Goal: Transaction & Acquisition: Purchase product/service

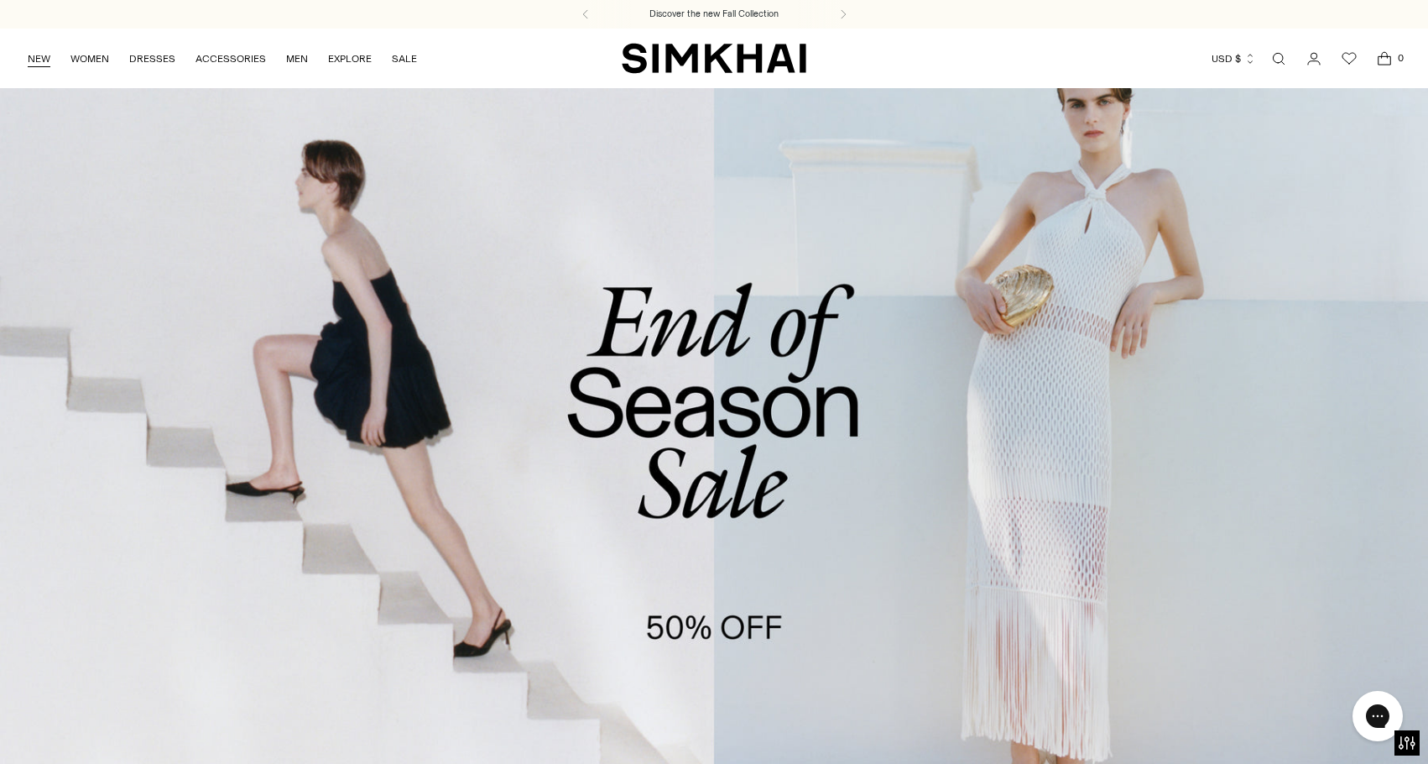
click at [34, 65] on link "NEW" at bounding box center [39, 58] width 23 height 37
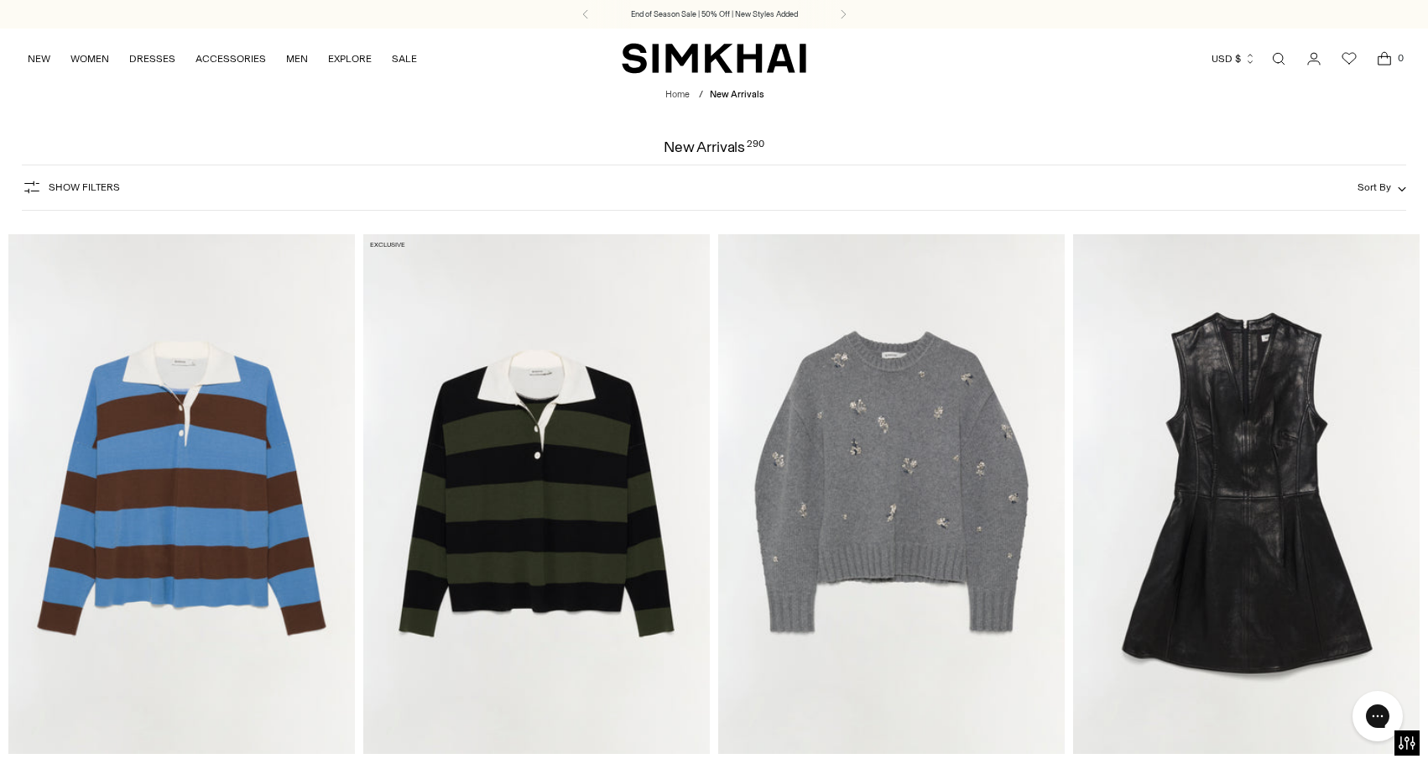
click at [1401, 193] on icon "button" at bounding box center [1402, 189] width 8 height 8
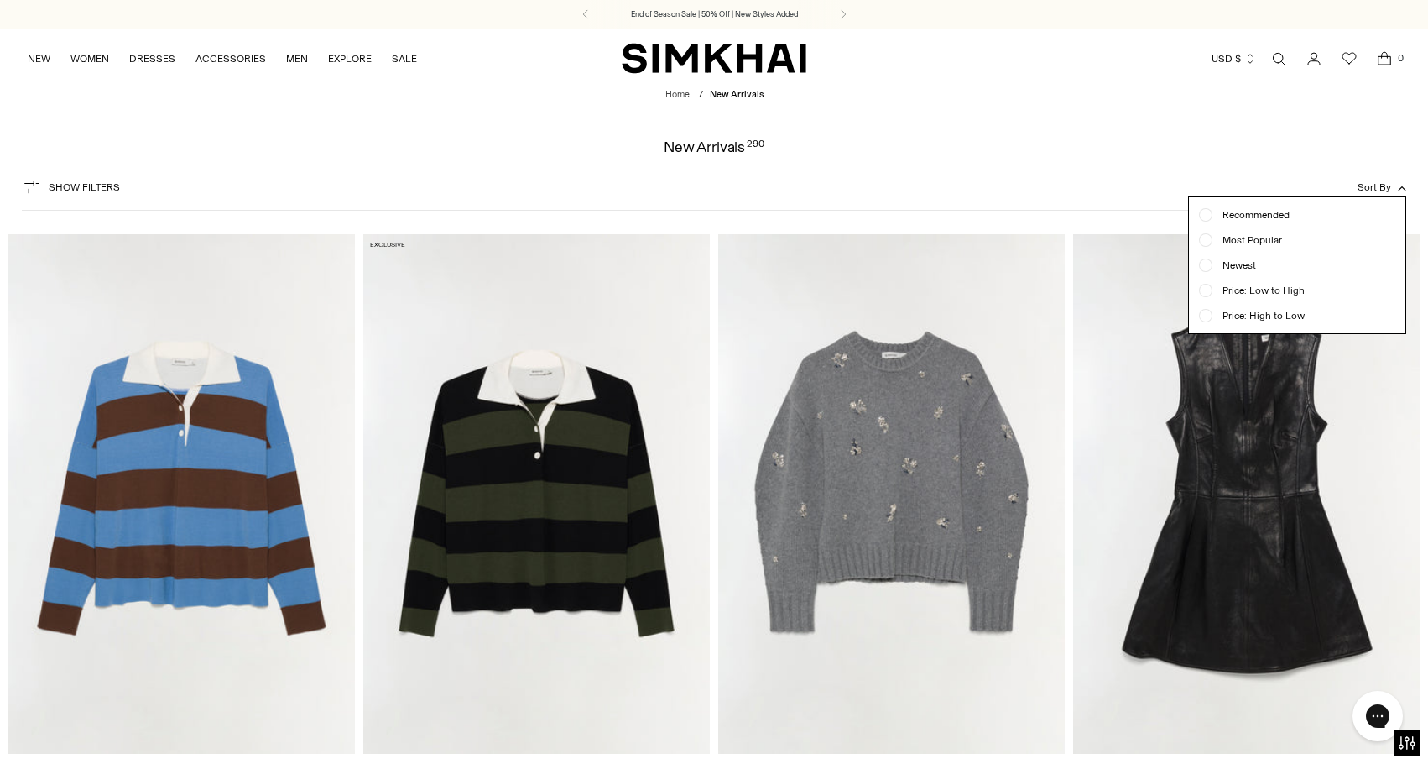
click at [1250, 273] on span "Newest" at bounding box center [1235, 265] width 44 height 15
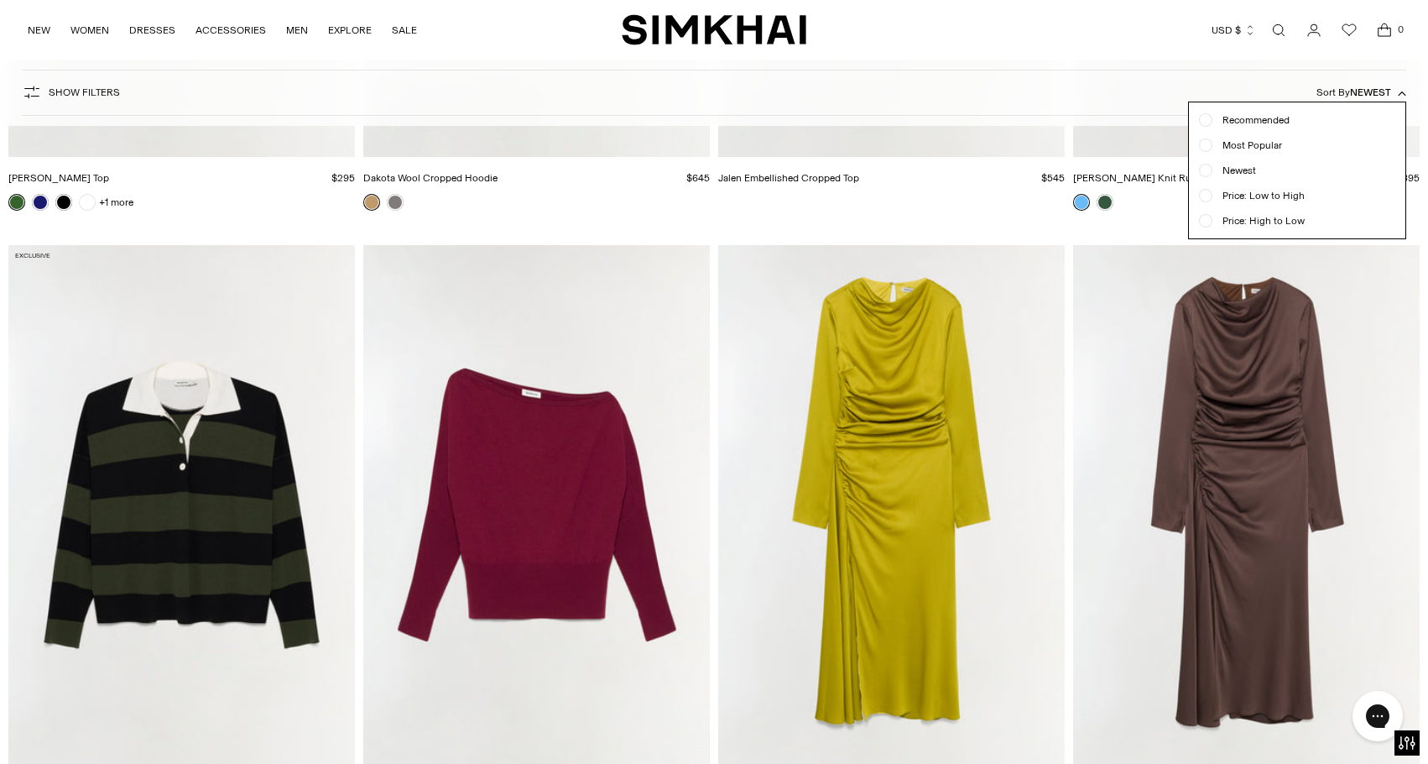
scroll to position [13901, 0]
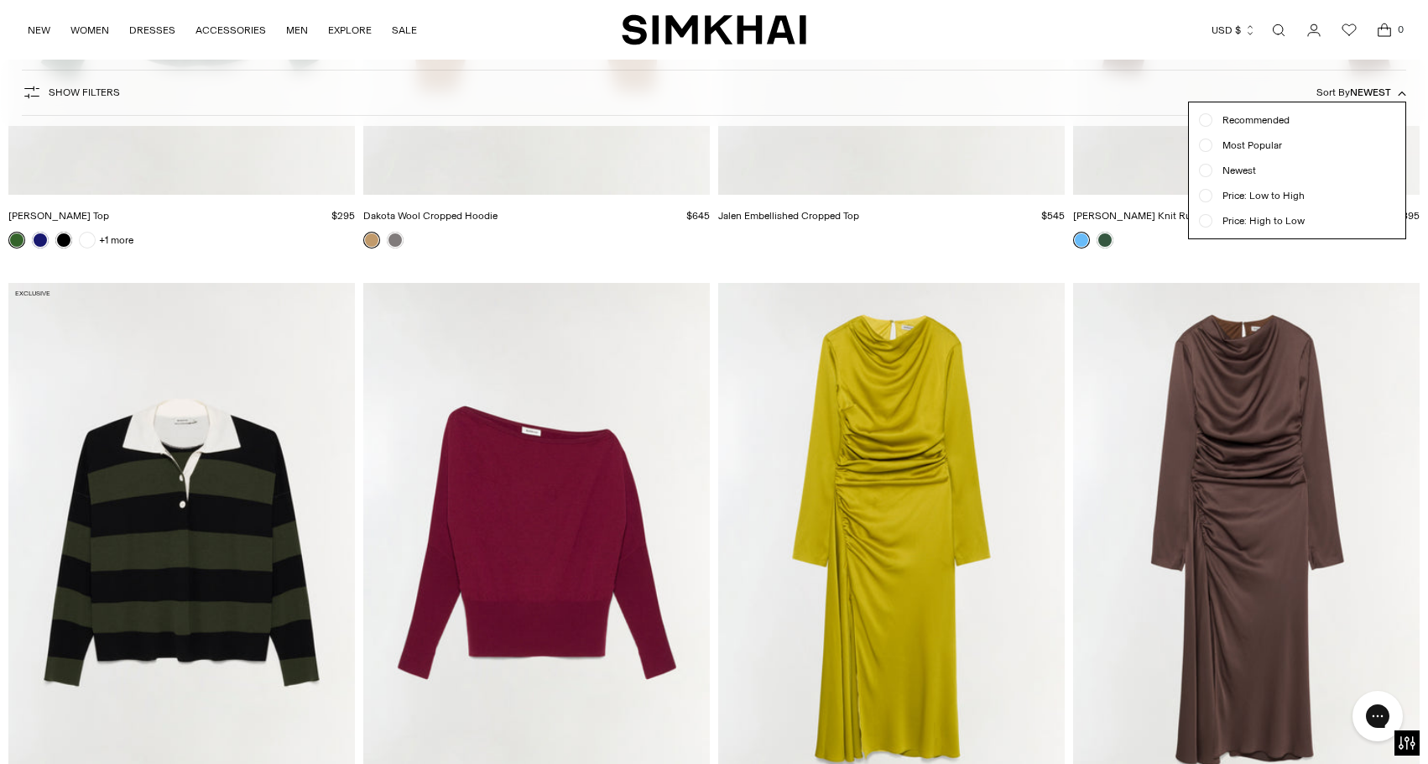
click at [880, 442] on div at bounding box center [714, 382] width 1428 height 764
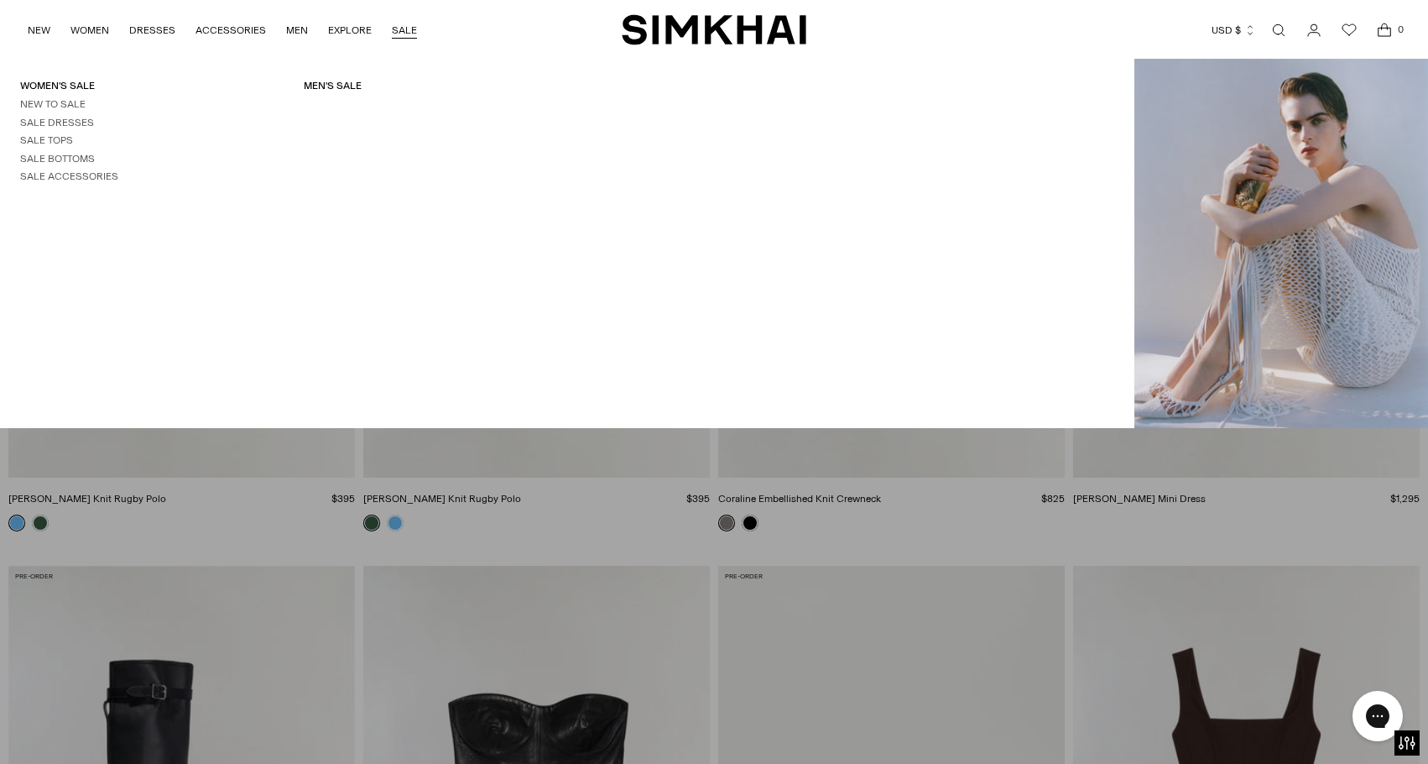
scroll to position [390, 0]
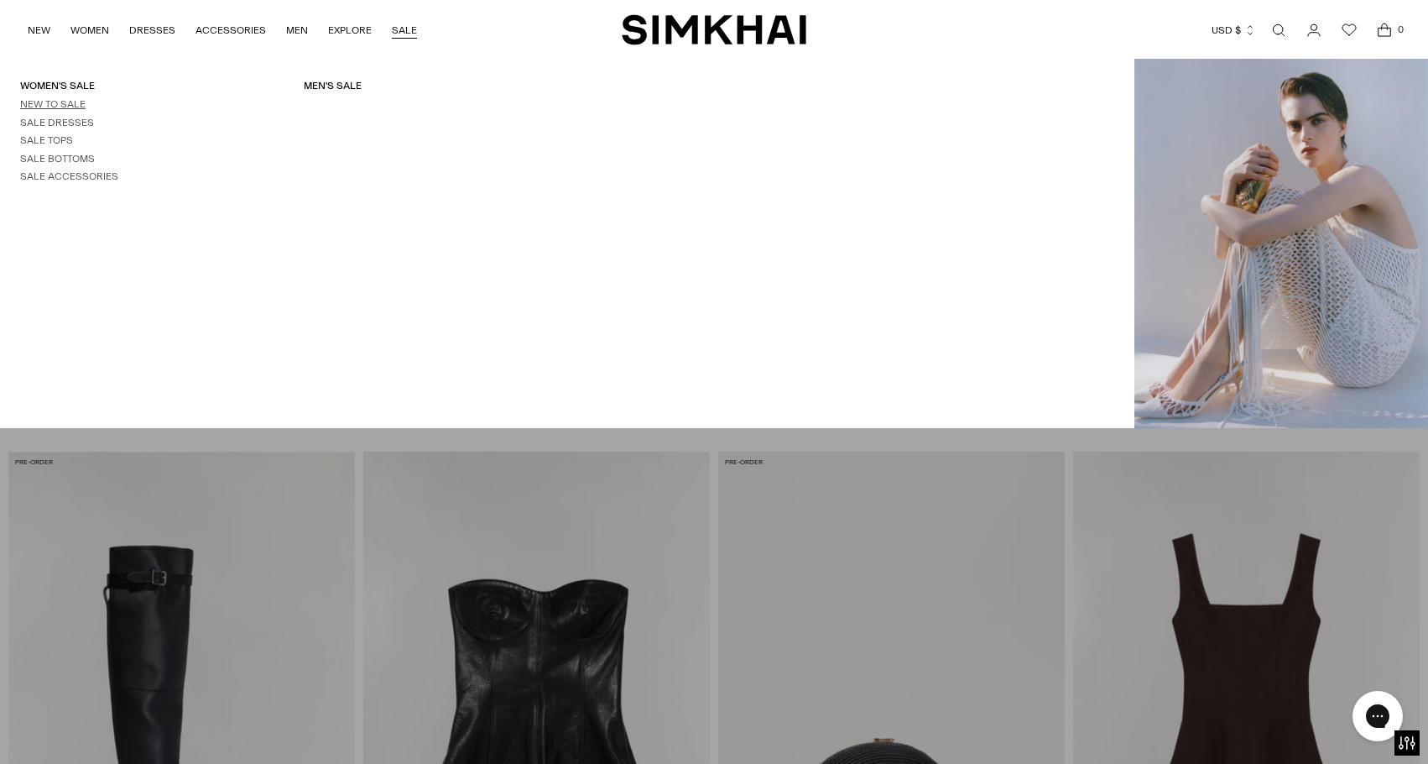
click at [86, 110] on link "New to Sale" at bounding box center [52, 104] width 65 height 12
